Goal: Task Accomplishment & Management: Use online tool/utility

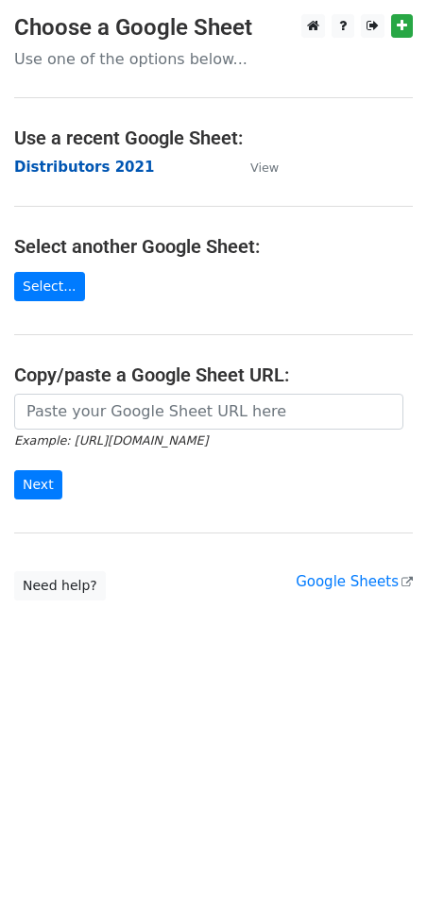
click at [69, 169] on strong "Distributors 2021" at bounding box center [84, 167] width 140 height 17
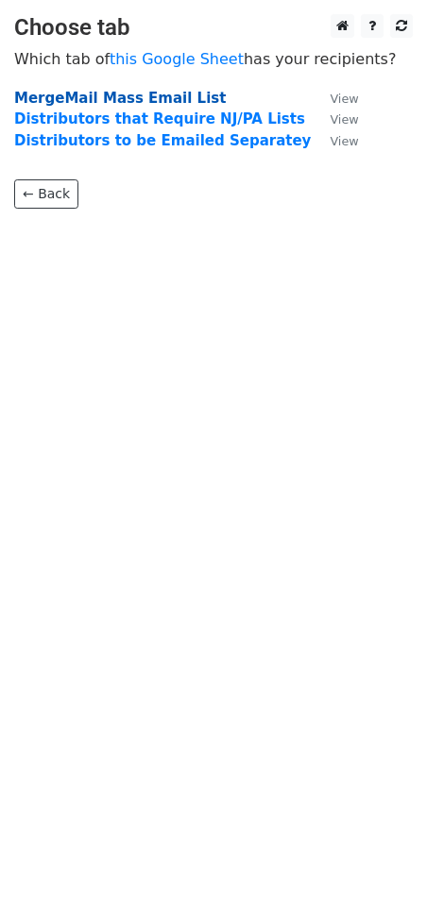
click at [117, 101] on strong "MergeMail Mass Email List" at bounding box center [120, 98] width 212 height 17
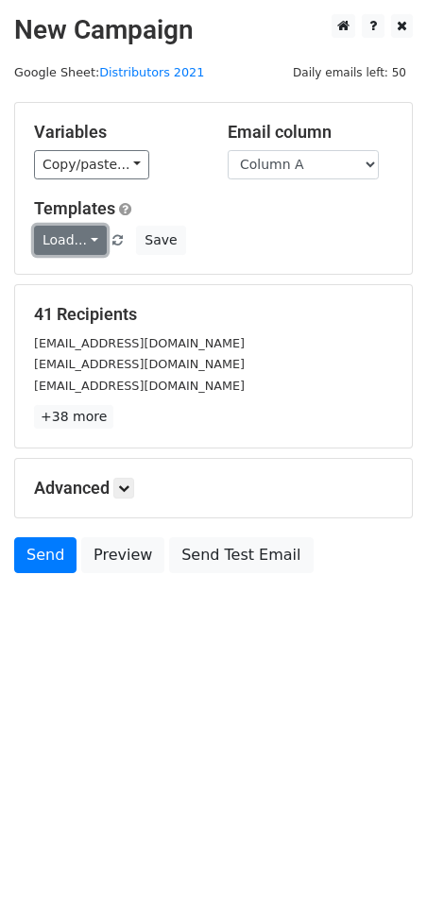
click at [76, 233] on link "Load..." at bounding box center [70, 240] width 73 height 29
click at [75, 281] on link "Distributors List" at bounding box center [117, 284] width 165 height 30
click at [74, 236] on link "Load..." at bounding box center [70, 240] width 73 height 29
click at [98, 286] on link "Distributors List" at bounding box center [117, 284] width 165 height 30
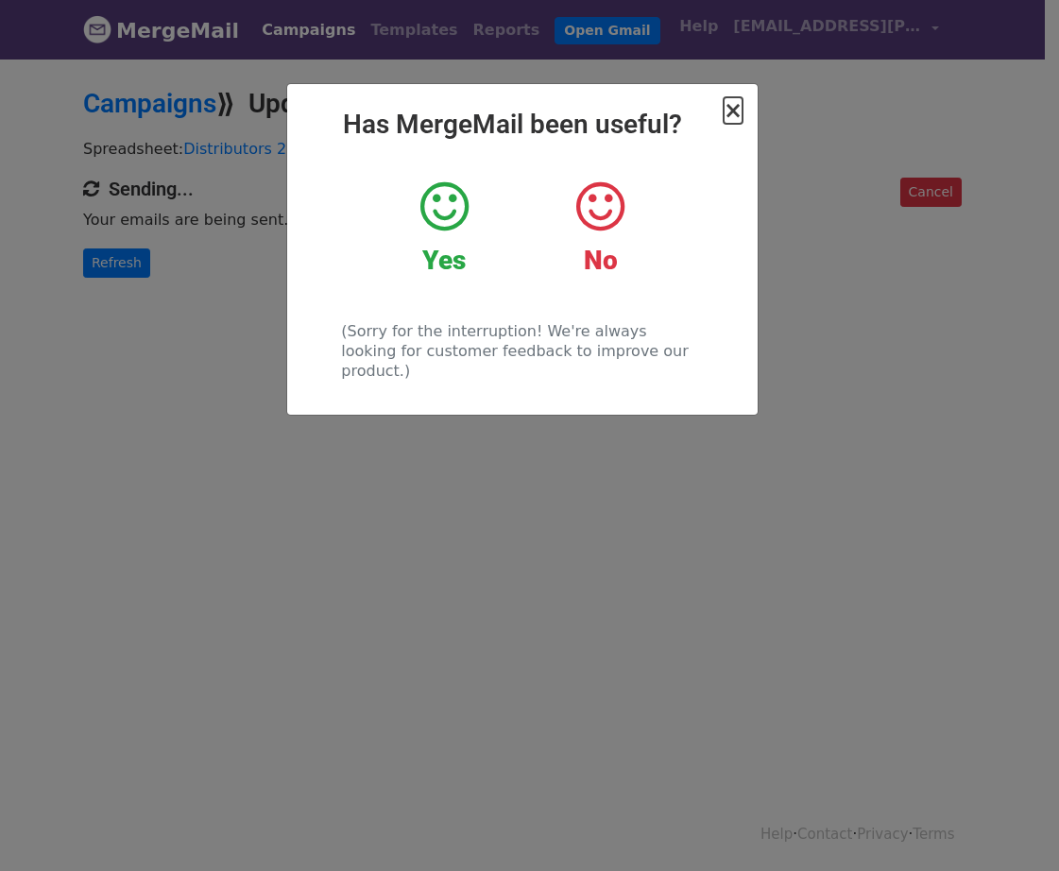
click at [739, 116] on span "×" at bounding box center [732, 110] width 19 height 26
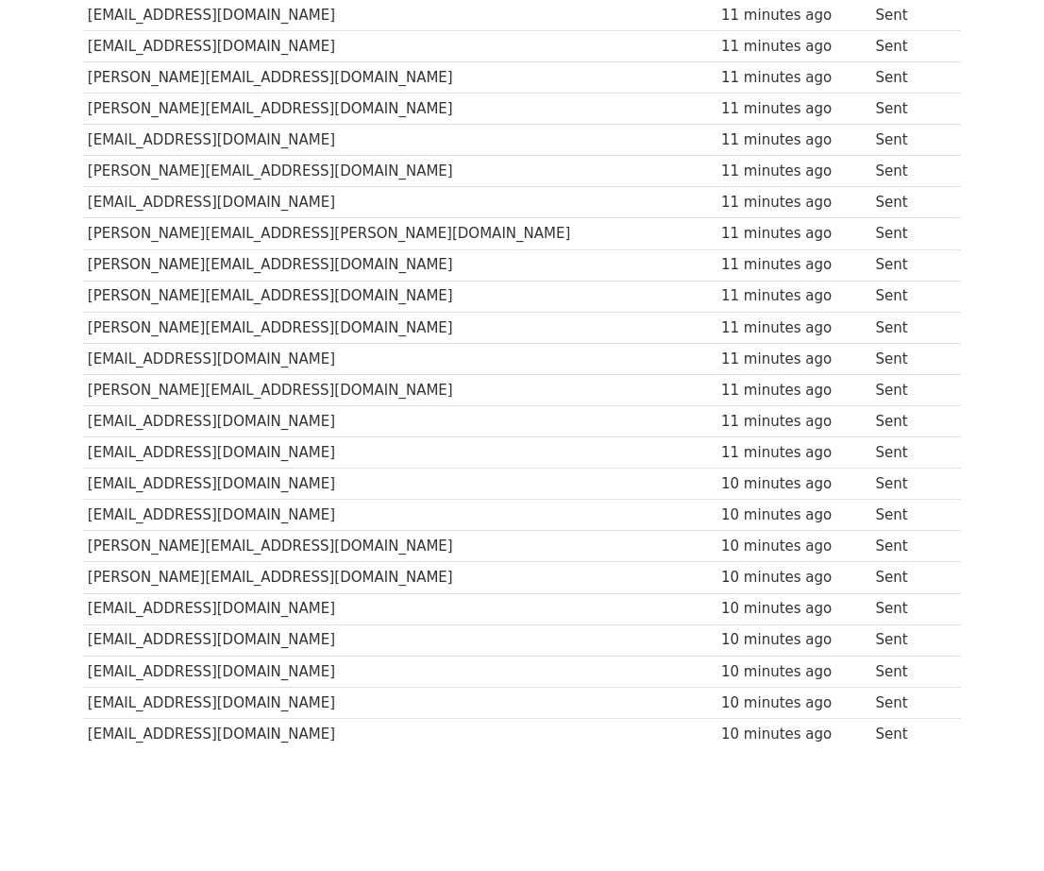
scroll to position [893, 0]
